Goal: Task Accomplishment & Management: Manage account settings

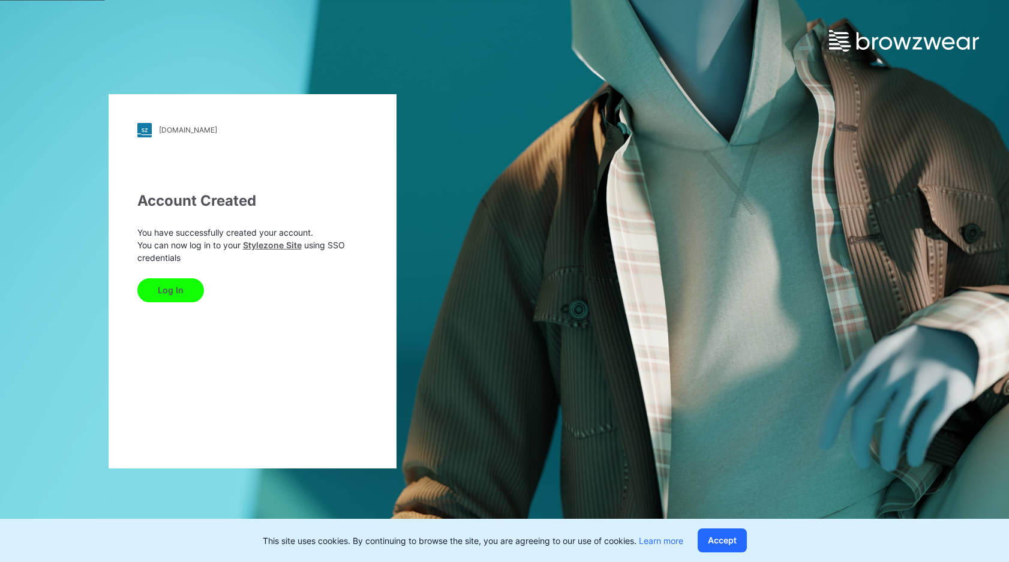
click at [184, 289] on button "Log In" at bounding box center [170, 290] width 67 height 24
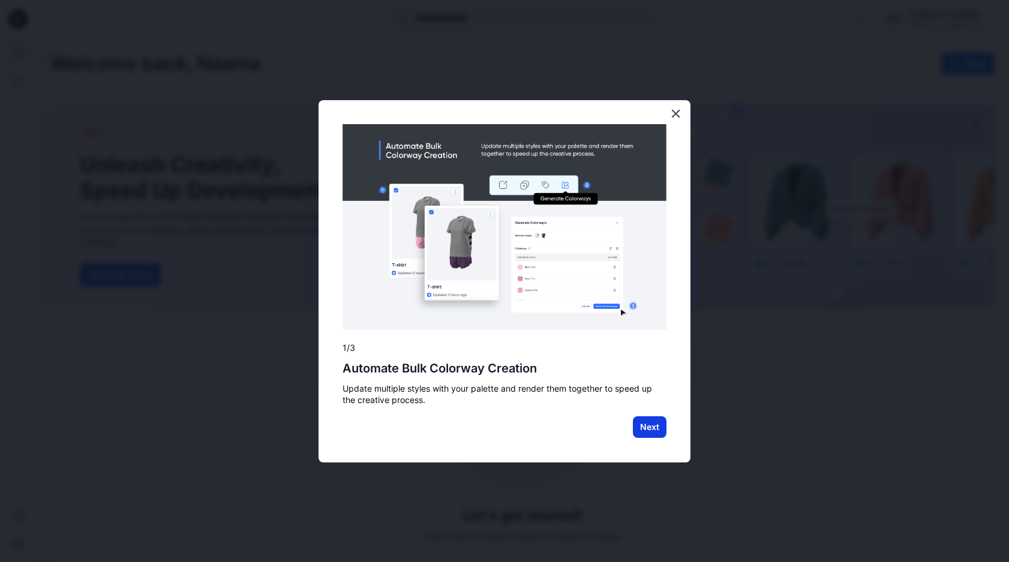
click at [658, 428] on button "Next" at bounding box center [650, 427] width 34 height 22
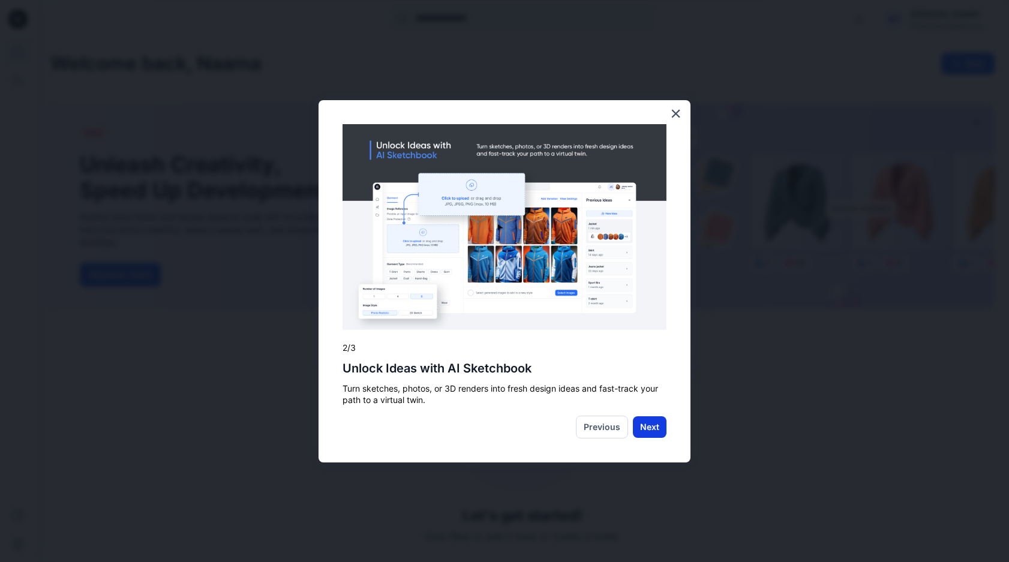
click at [650, 427] on button "Next" at bounding box center [650, 427] width 34 height 22
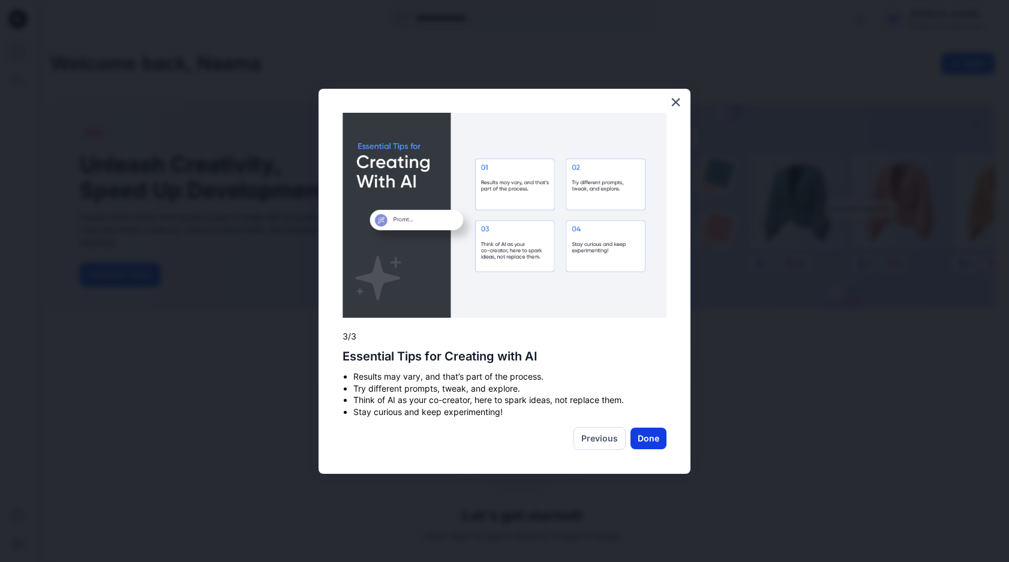
click at [656, 438] on button "Done" at bounding box center [649, 439] width 36 height 22
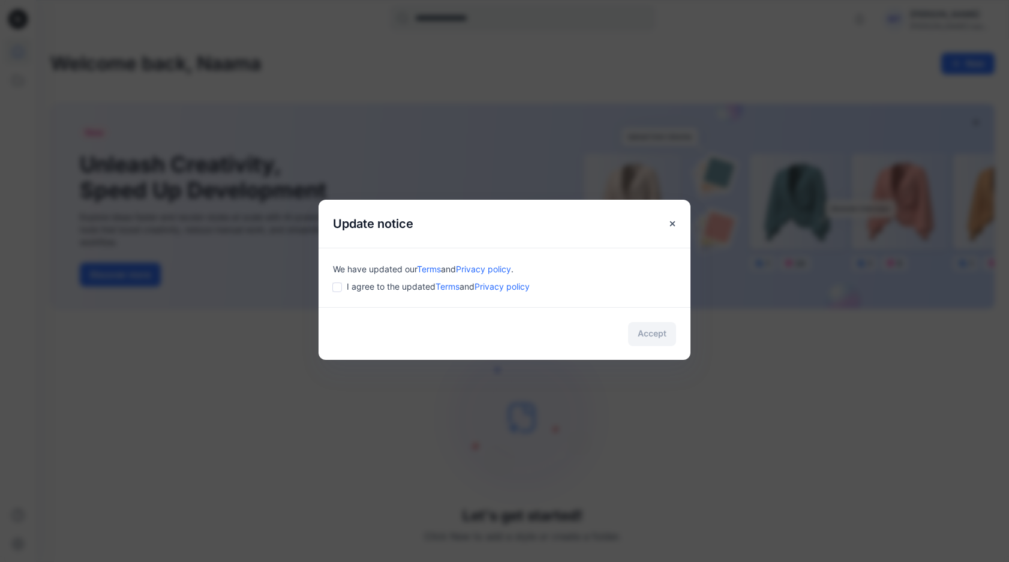
click at [395, 287] on span "I agree to the updated Terms and Privacy policy" at bounding box center [438, 286] width 183 height 13
click at [344, 287] on div "I agree to the updated Terms and Privacy policy" at bounding box center [504, 286] width 343 height 13
click at [338, 292] on div "I agree to the updated Terms and Privacy policy" at bounding box center [504, 286] width 343 height 13
click at [655, 331] on button "Accept" at bounding box center [652, 334] width 48 height 24
